Goal: Task Accomplishment & Management: Use online tool/utility

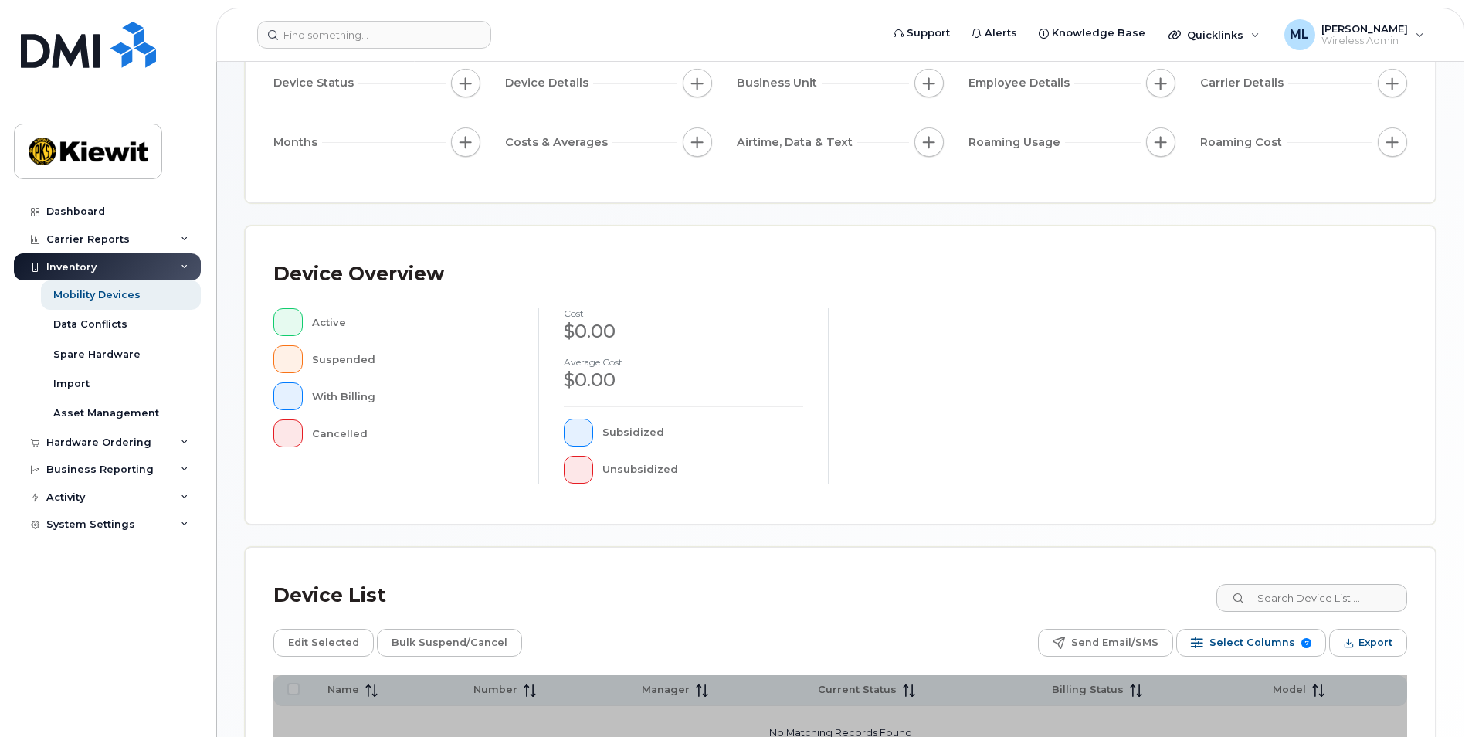
scroll to position [325, 0]
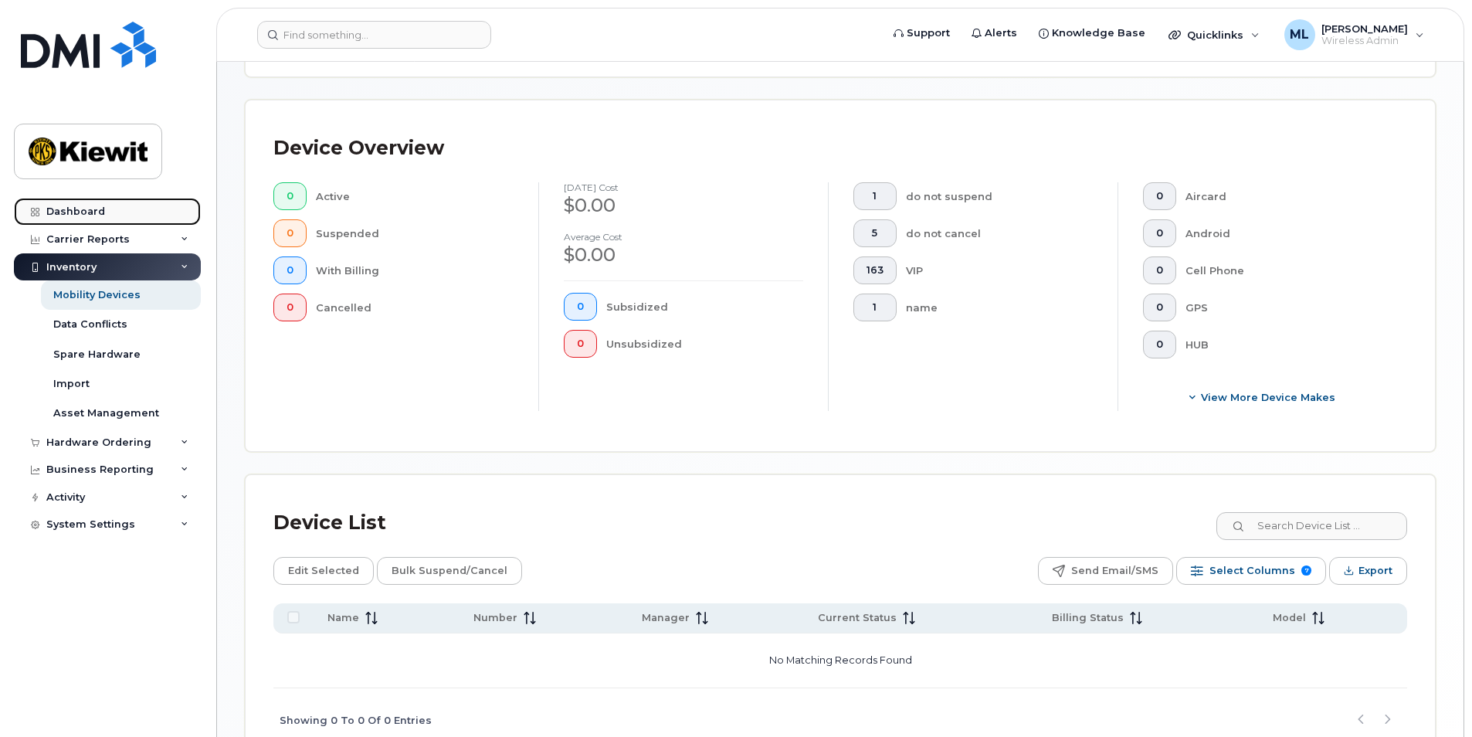
click at [104, 209] on link "Dashboard" at bounding box center [107, 212] width 187 height 28
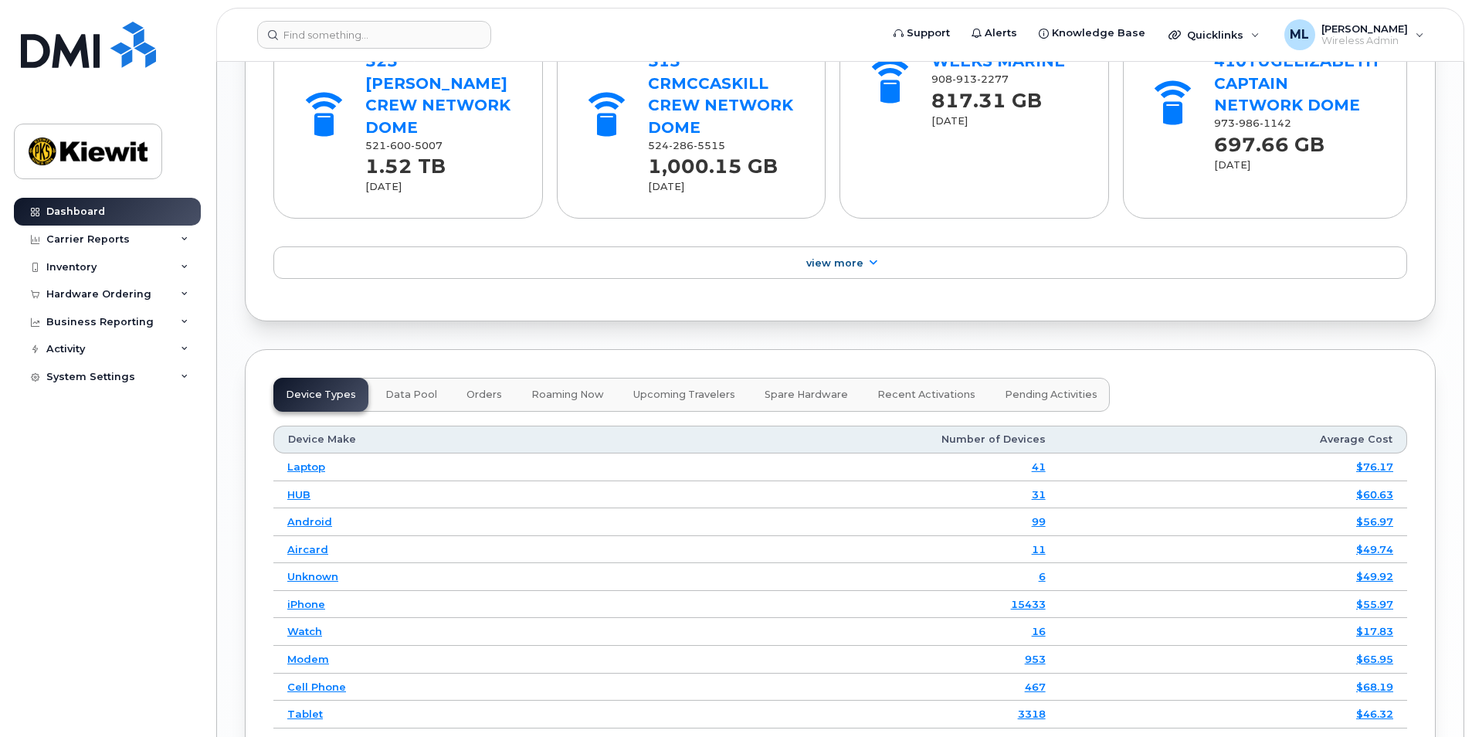
scroll to position [1931, 0]
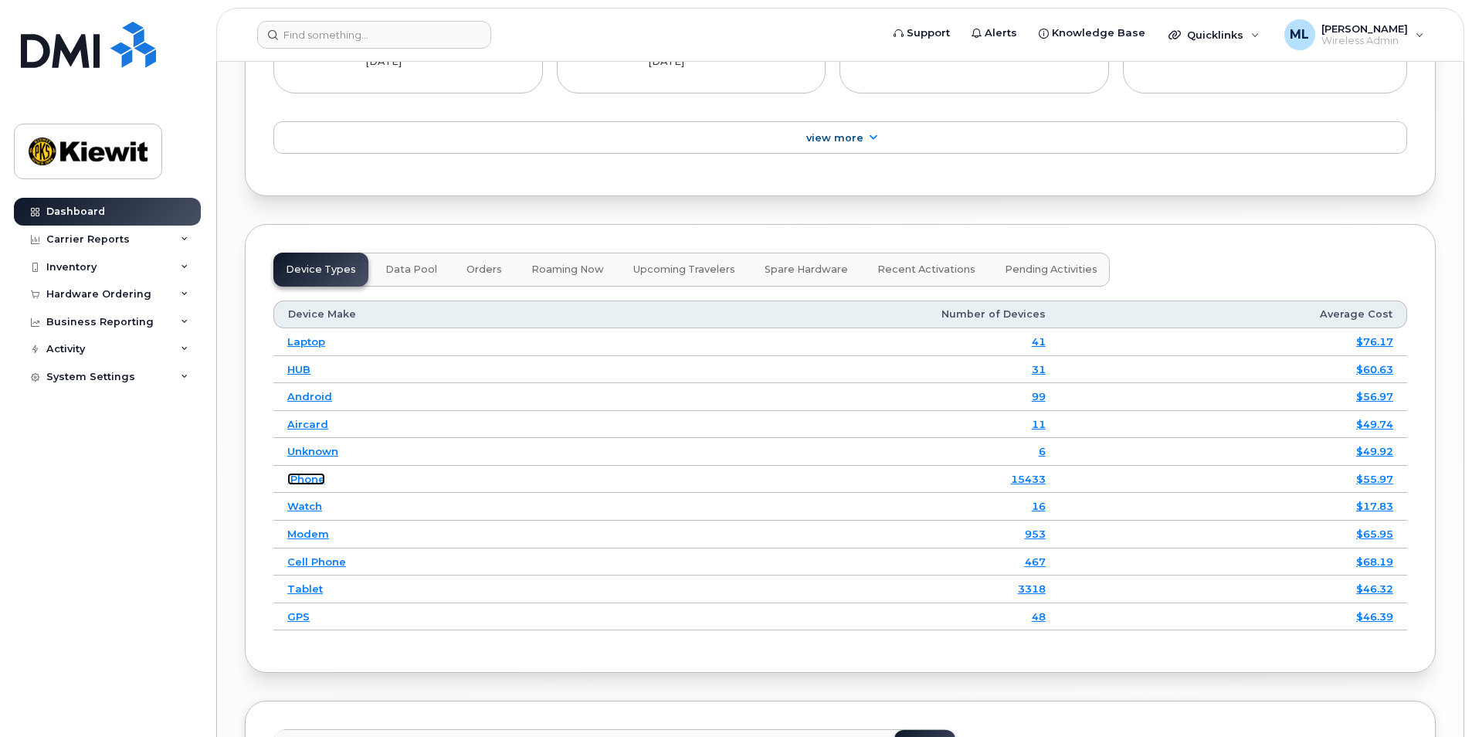
click at [311, 477] on link "iPhone" at bounding box center [306, 479] width 38 height 12
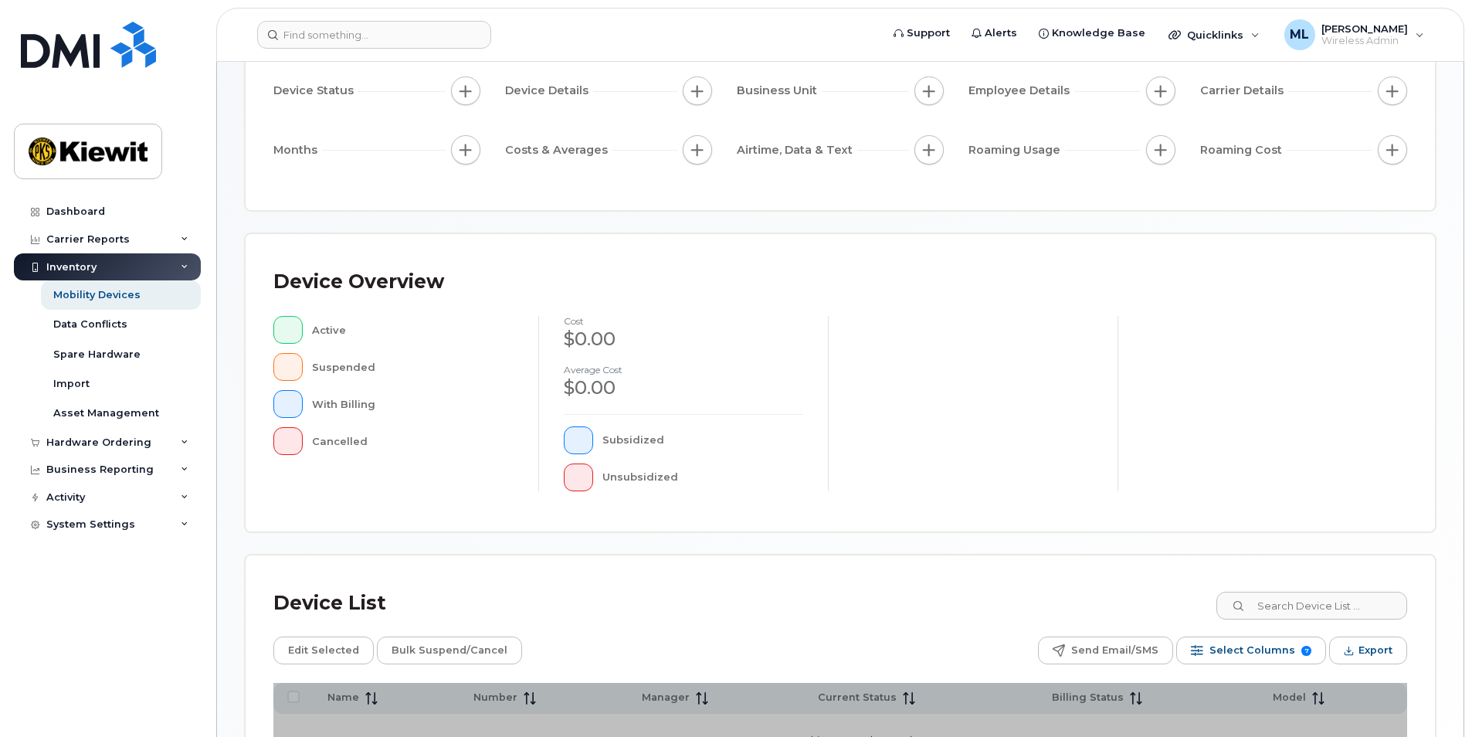
scroll to position [325, 0]
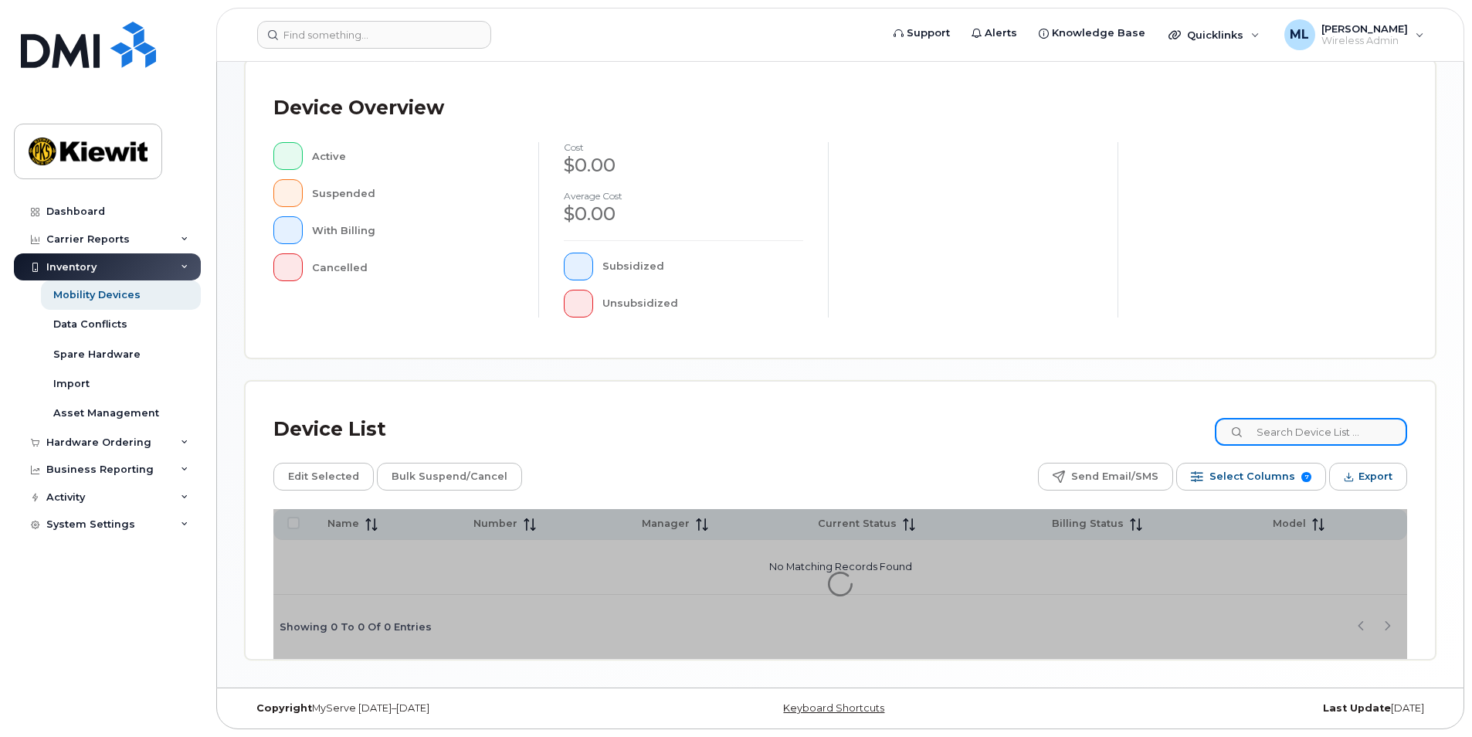
click at [1290, 434] on input at bounding box center [1311, 432] width 192 height 28
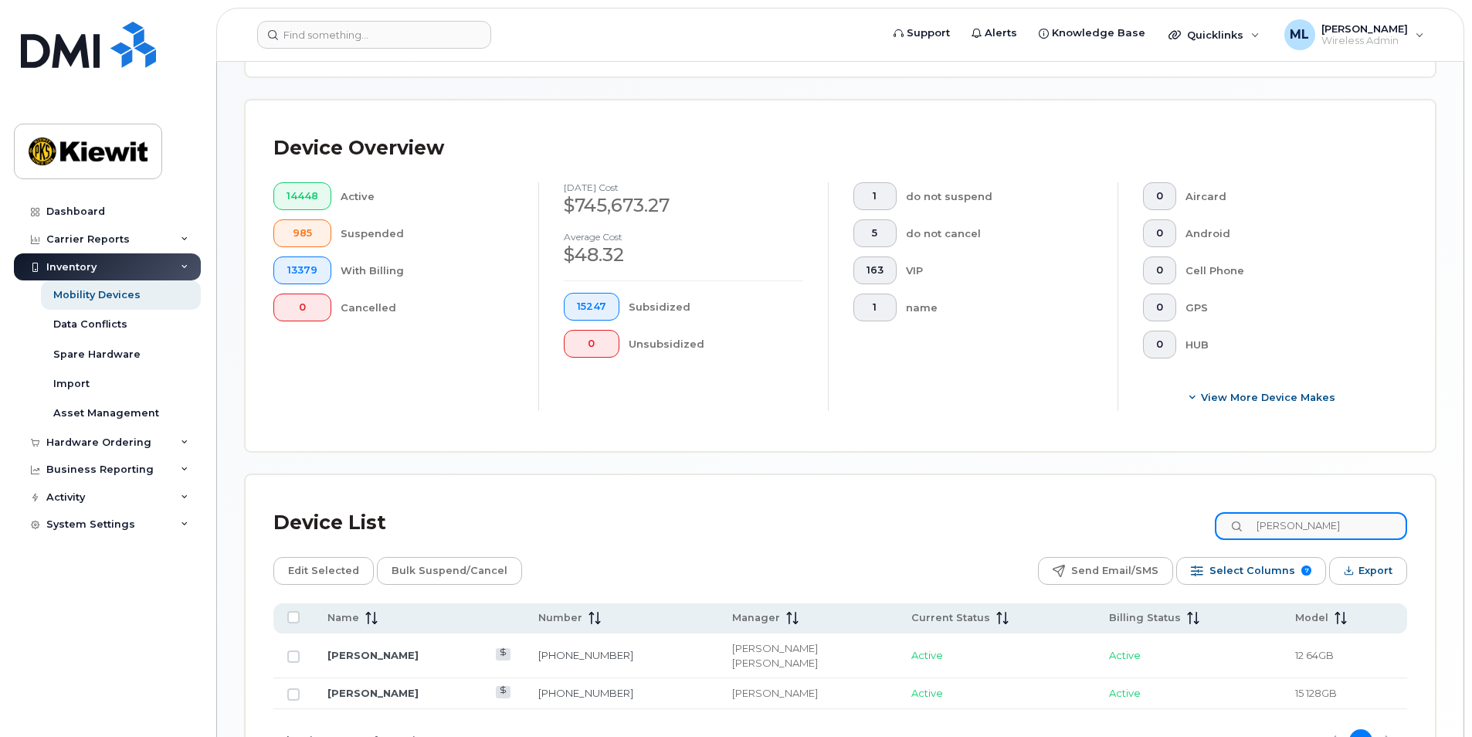
type input "Henry Gonzale"
